Goal: Task Accomplishment & Management: Manage account settings

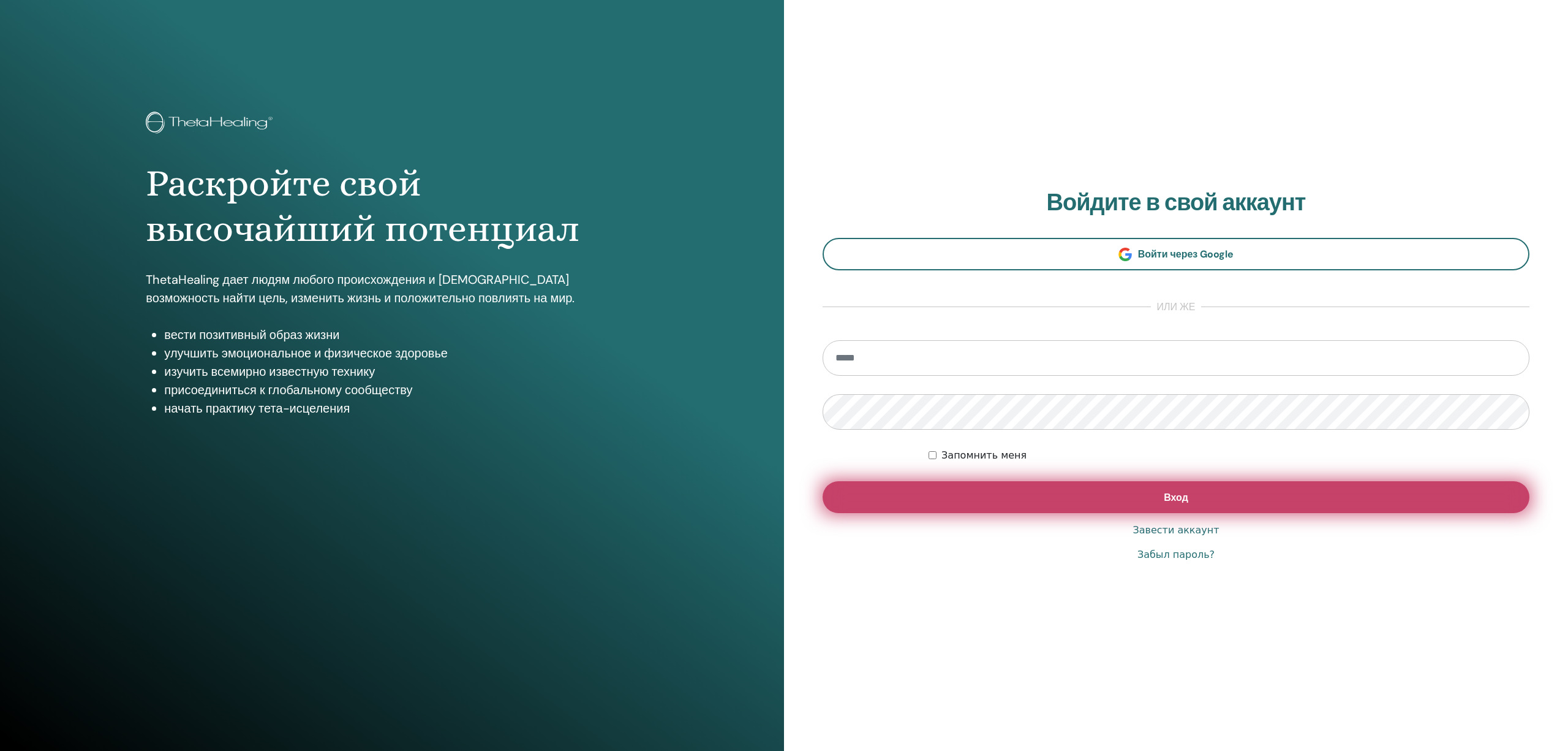
type input "**********"
click at [1057, 509] on button "Вход" at bounding box center [1176, 497] width 707 height 32
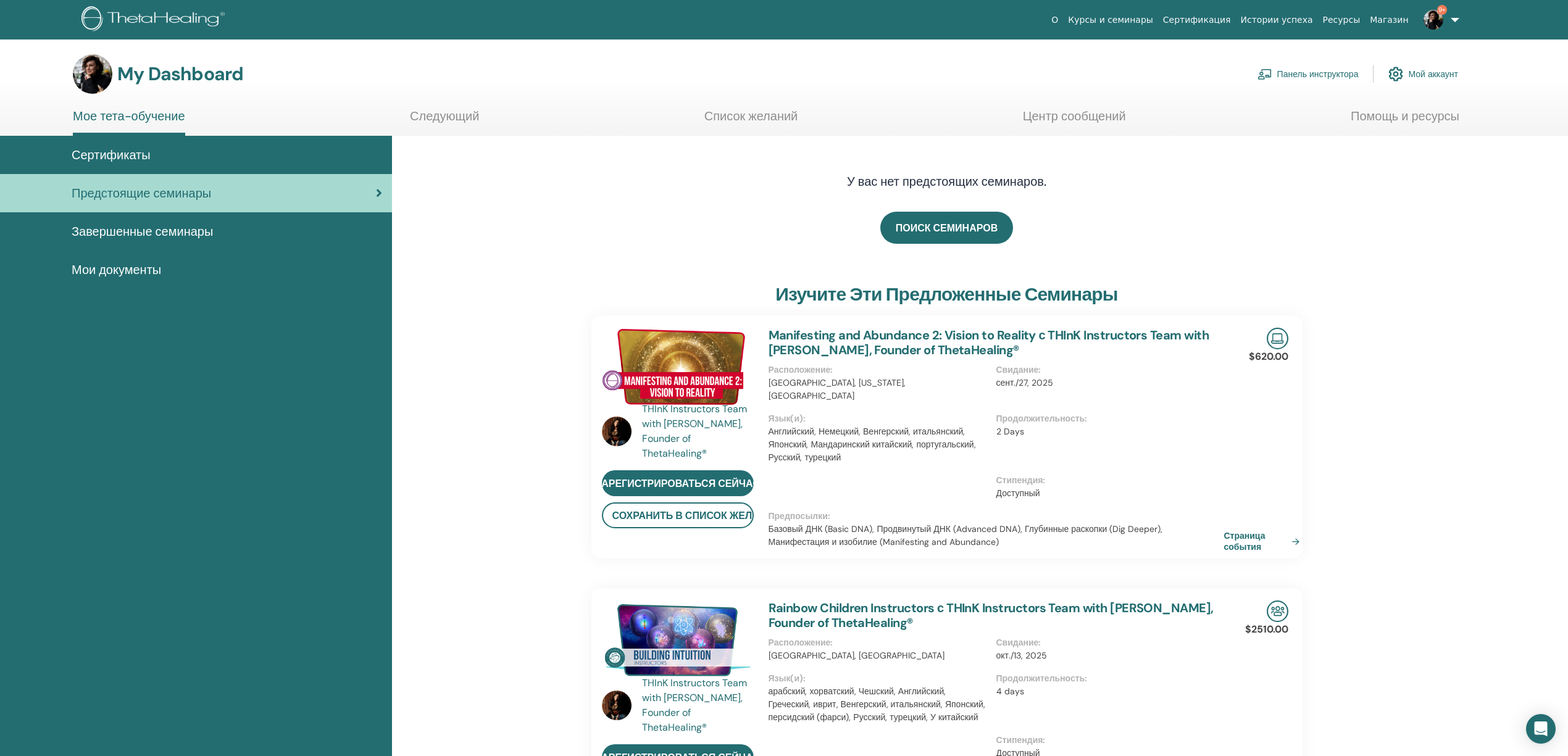
click at [1296, 72] on link "Панель инструктора" at bounding box center [1308, 74] width 101 height 27
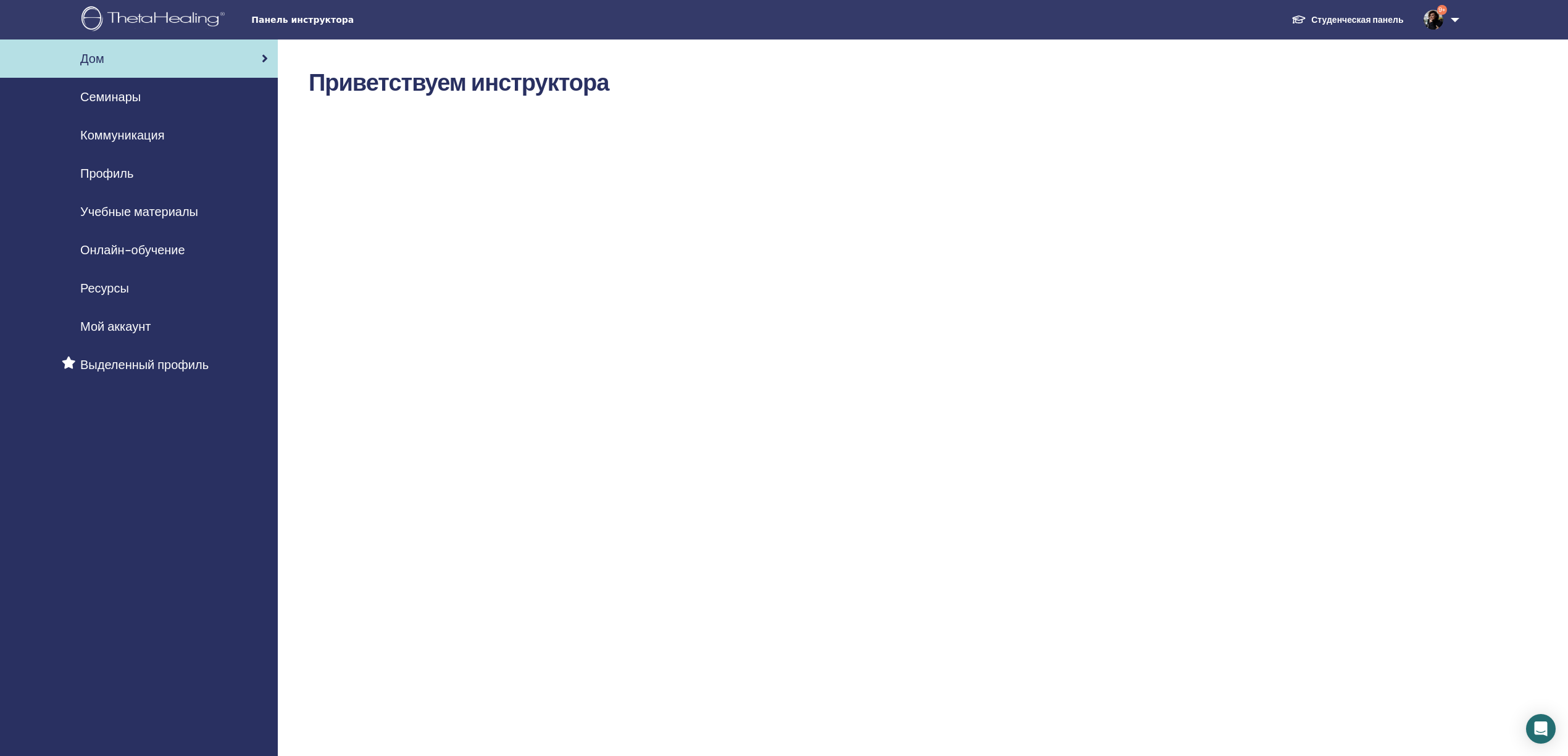
click at [112, 88] on span "Семинары" at bounding box center [111, 97] width 61 height 19
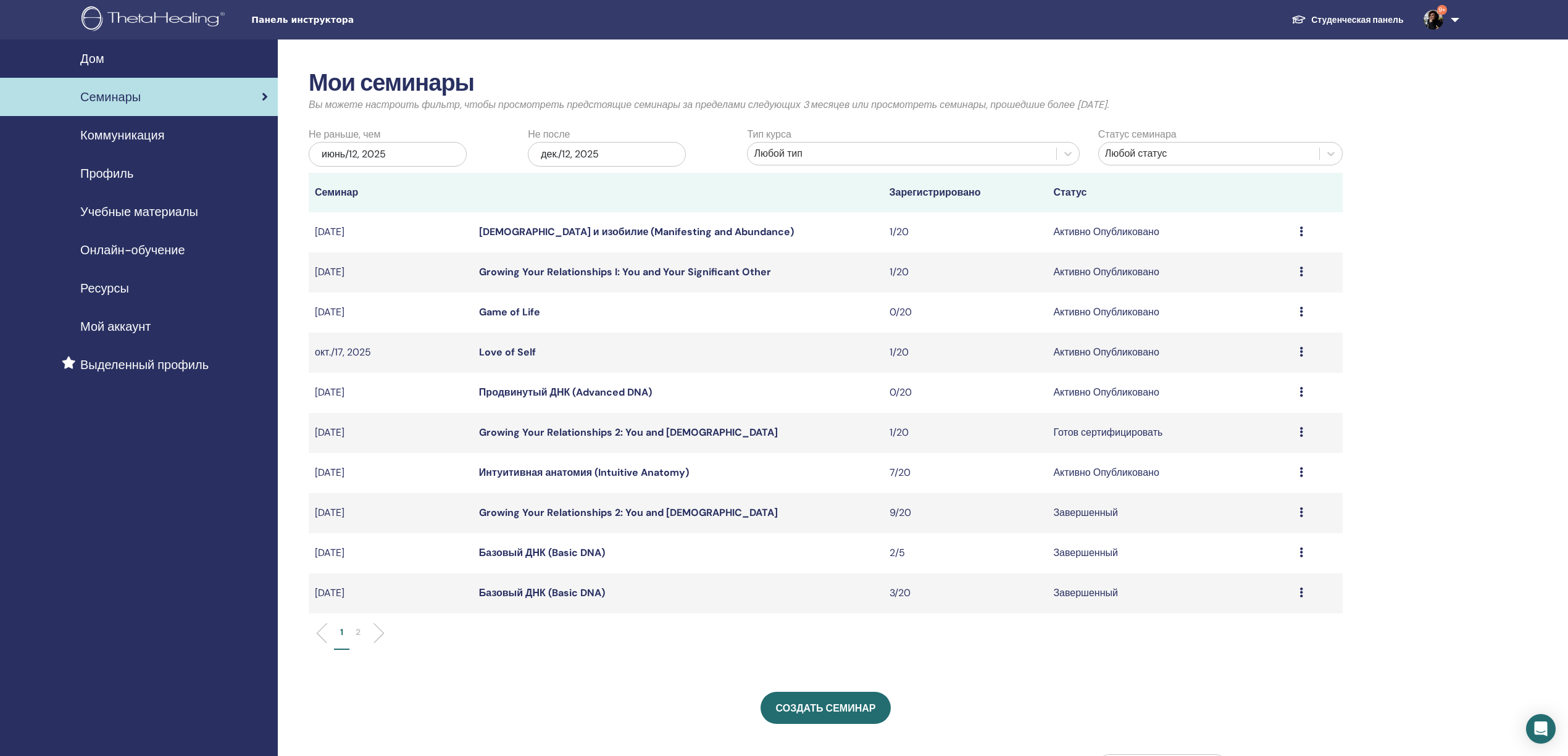
click at [540, 472] on link "Интуитивная анатомия (Intuitive Anatomy)" at bounding box center [584, 472] width 210 height 13
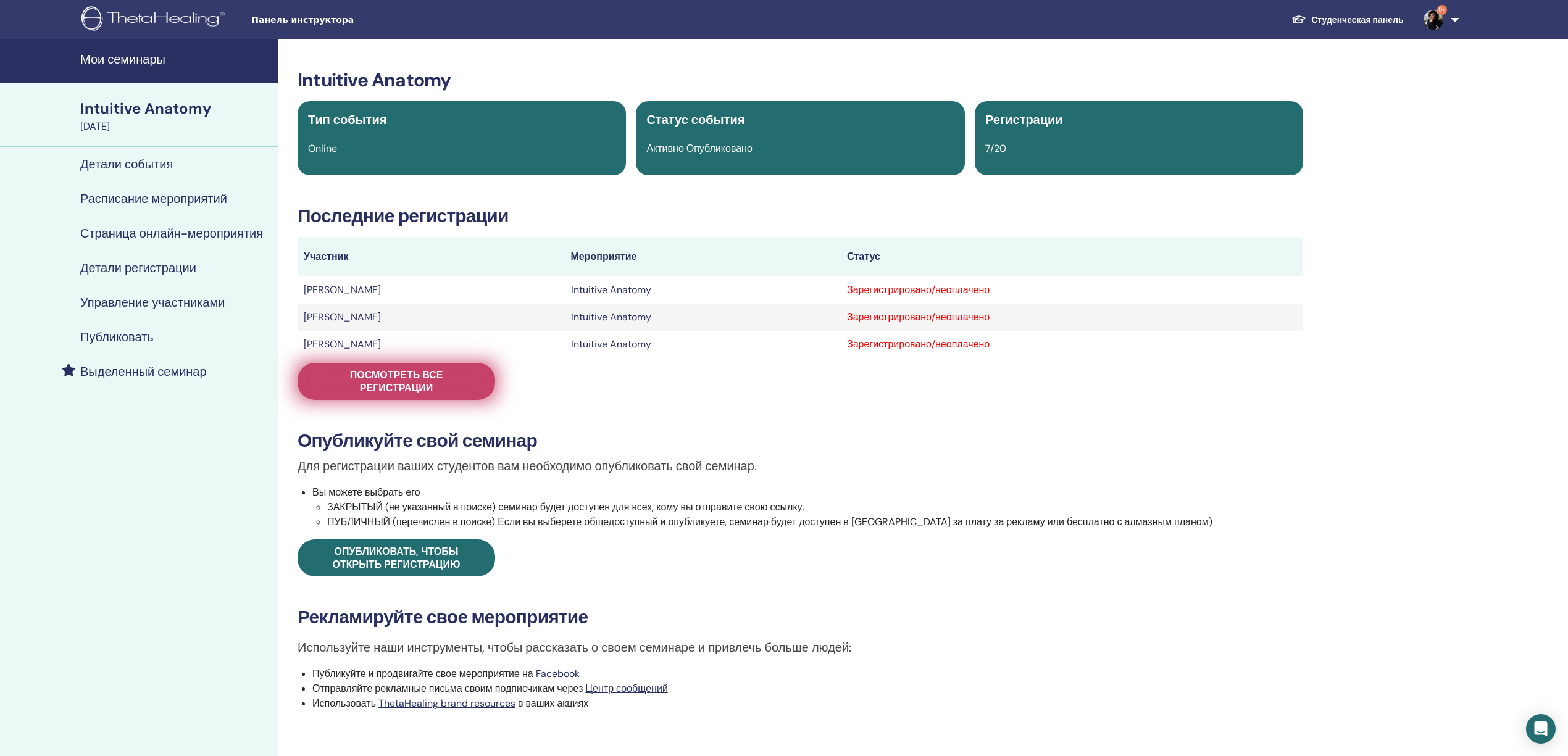
click at [382, 380] on span "Посмотреть все регистрации" at bounding box center [396, 381] width 167 height 26
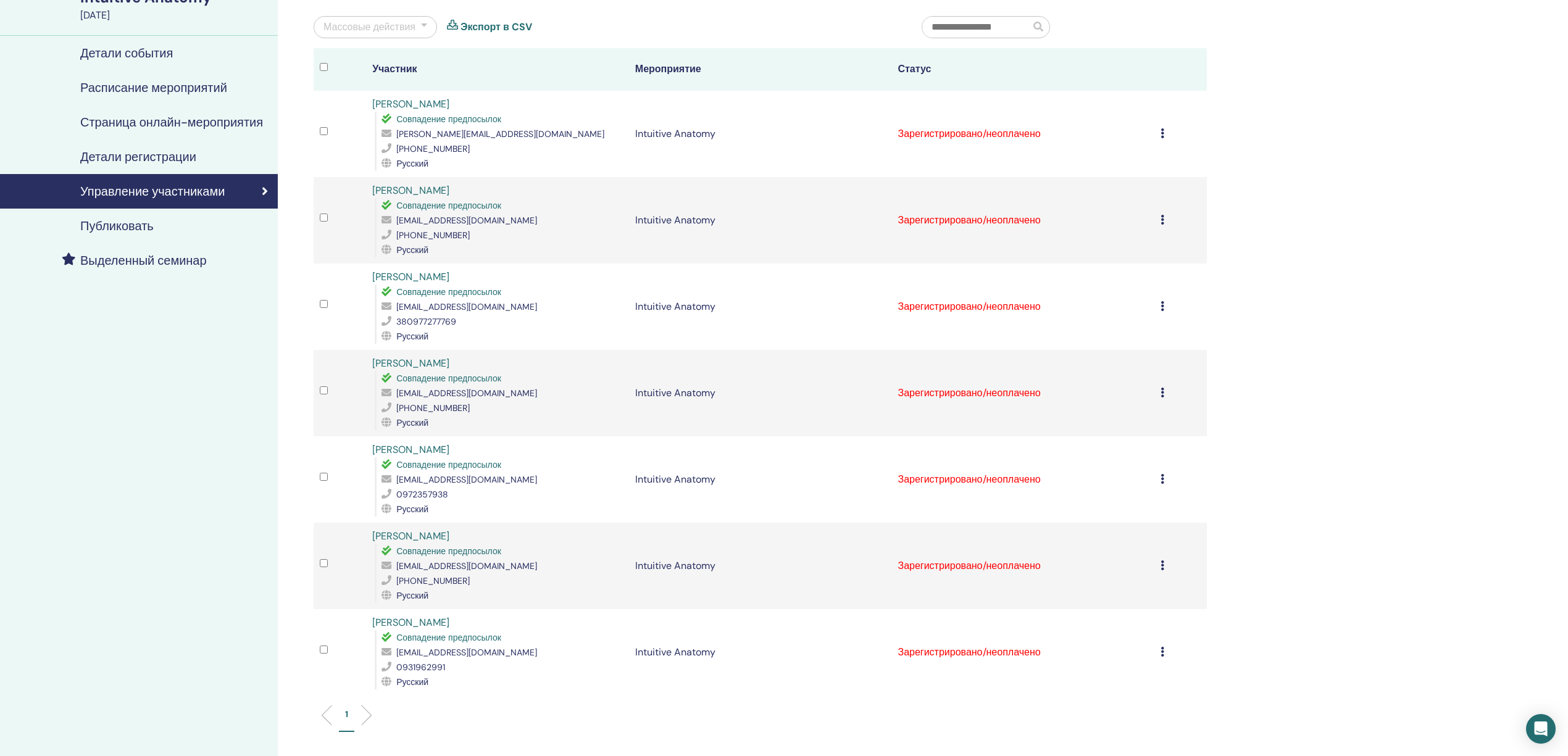
scroll to position [82, 0]
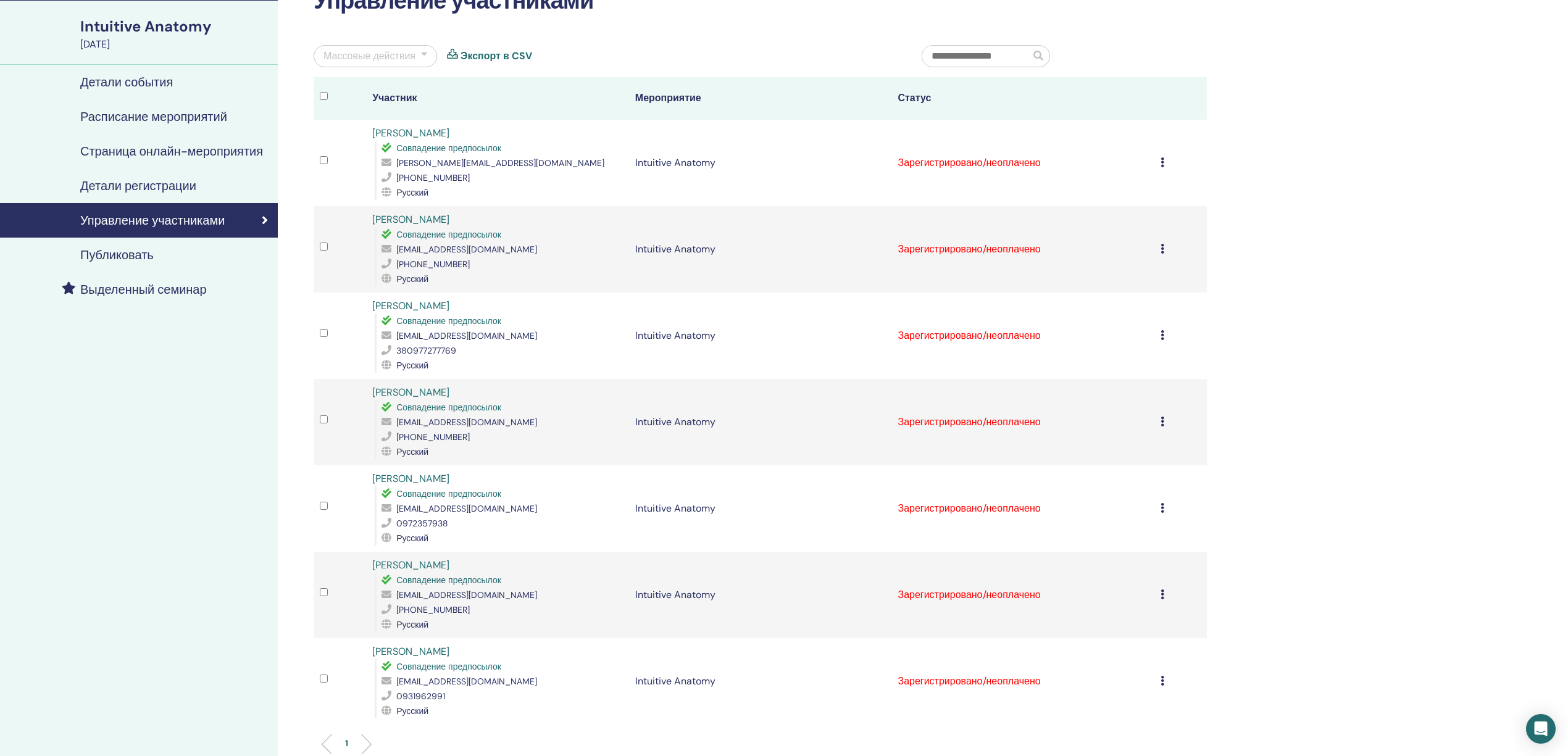
drag, startPoint x: 322, startPoint y: 100, endPoint x: 436, endPoint y: 77, distance: 116.3
click at [436, 77] on div "Массовые действия Экспорт в CSV" at bounding box center [608, 61] width 608 height 32
click at [482, 55] on link "Экспорт в CSV" at bounding box center [496, 56] width 71 height 15
